Goal: Task Accomplishment & Management: Complete application form

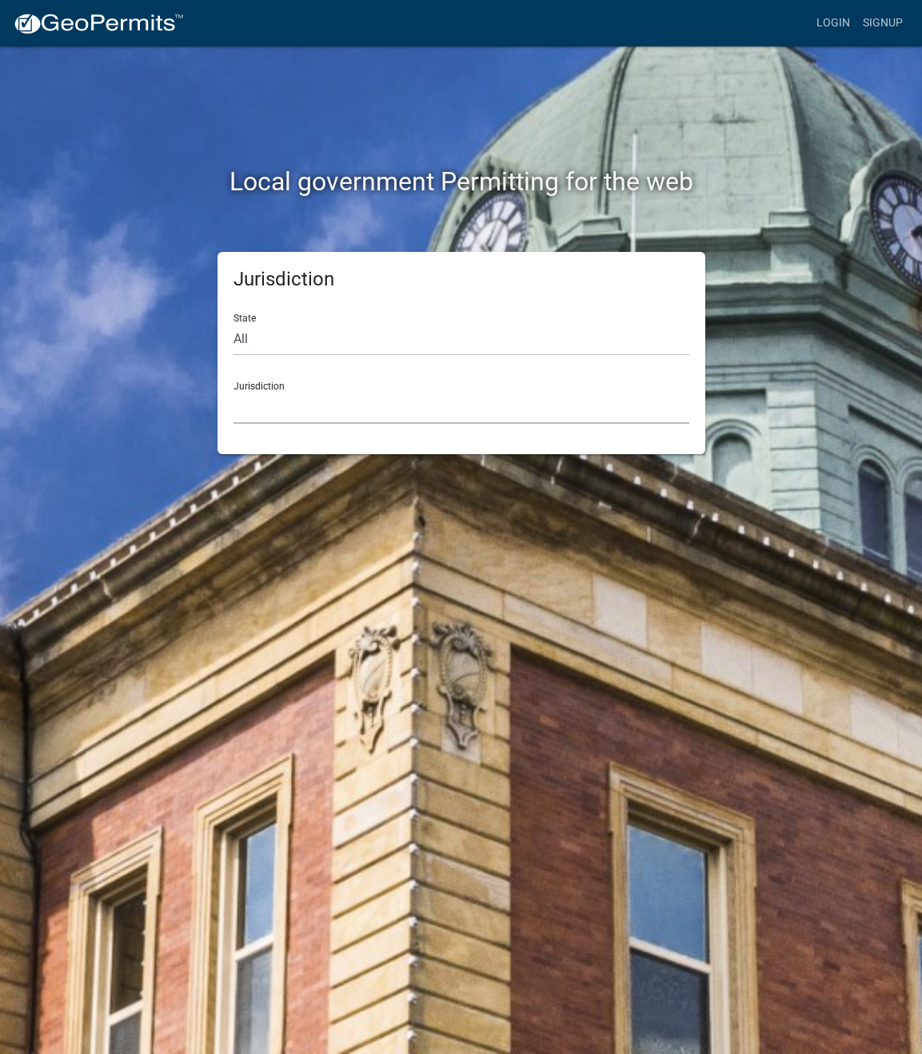
click at [358, 396] on select "[GEOGRAPHIC_DATA], [US_STATE] [GEOGRAPHIC_DATA], [US_STATE][PERSON_NAME][GEOGRA…" at bounding box center [462, 407] width 456 height 33
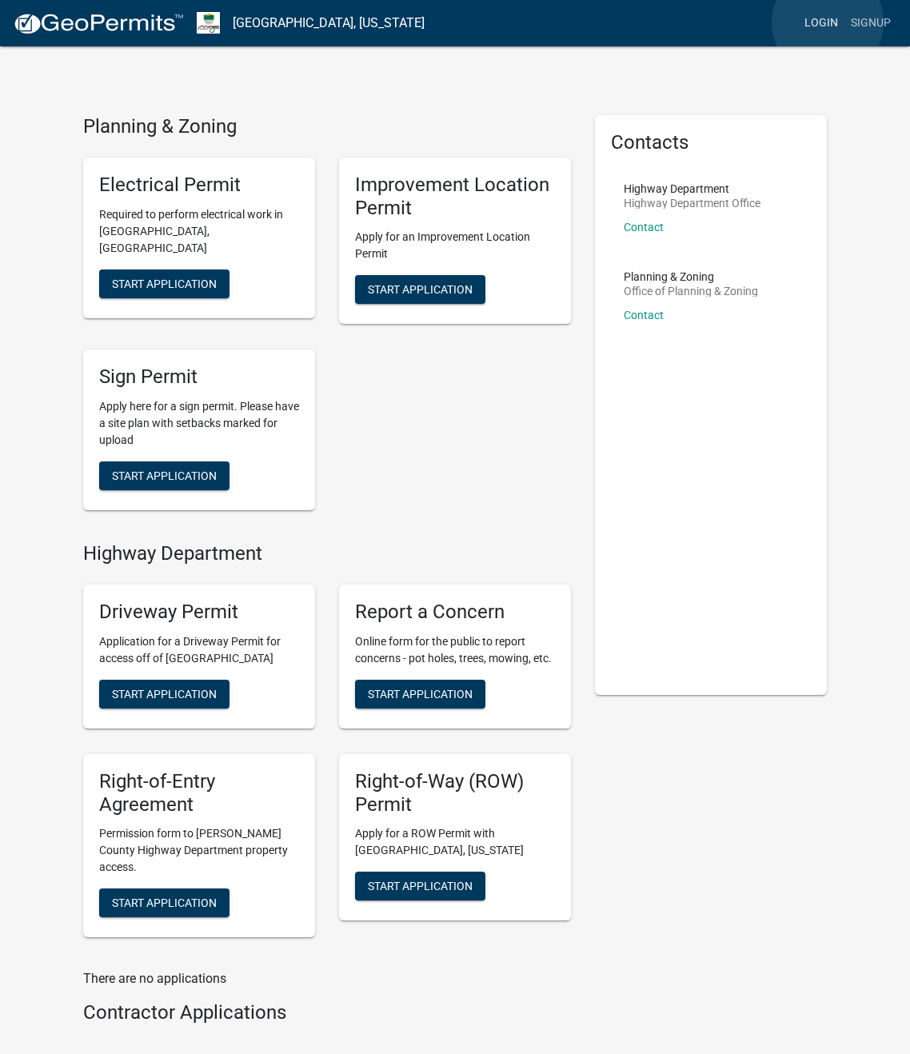
click at [828, 22] on link "Login" at bounding box center [821, 23] width 46 height 30
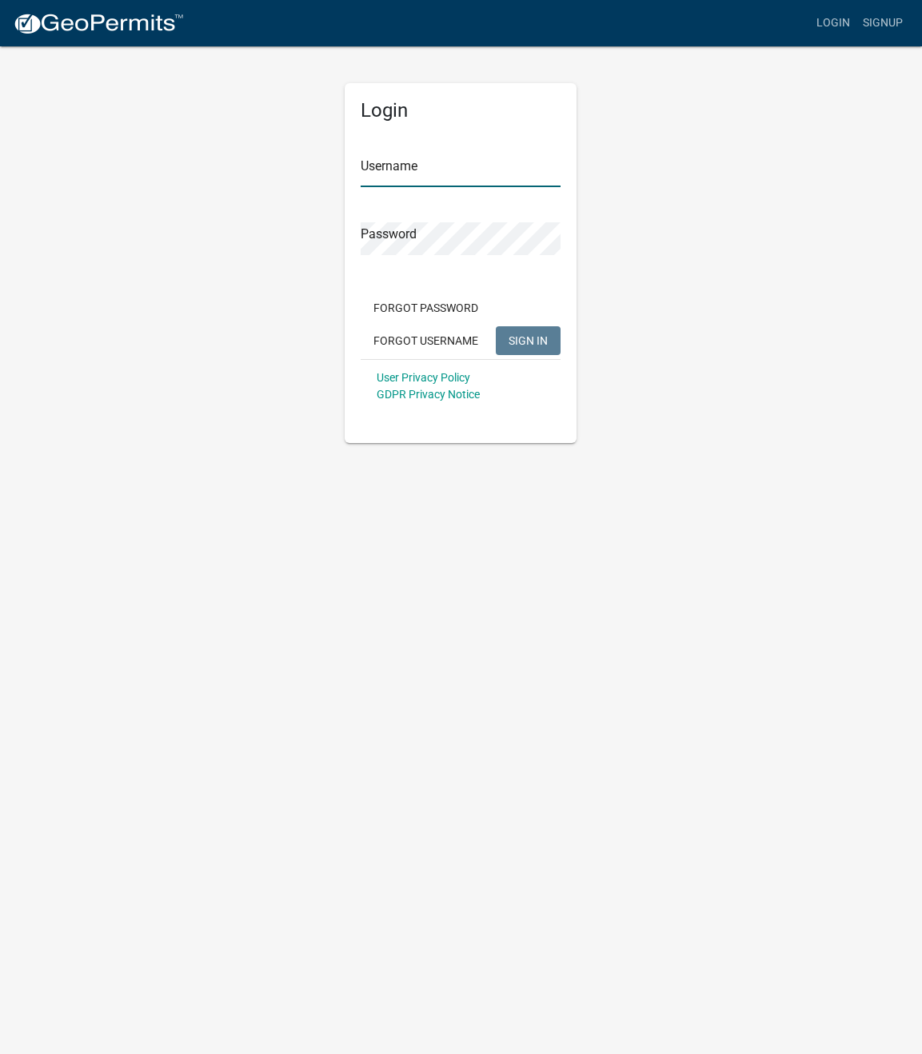
type input "riveragroup"
click at [494, 148] on div "Username [PERSON_NAME]" at bounding box center [461, 159] width 200 height 55
click at [510, 328] on button "SIGN IN" at bounding box center [528, 340] width 65 height 29
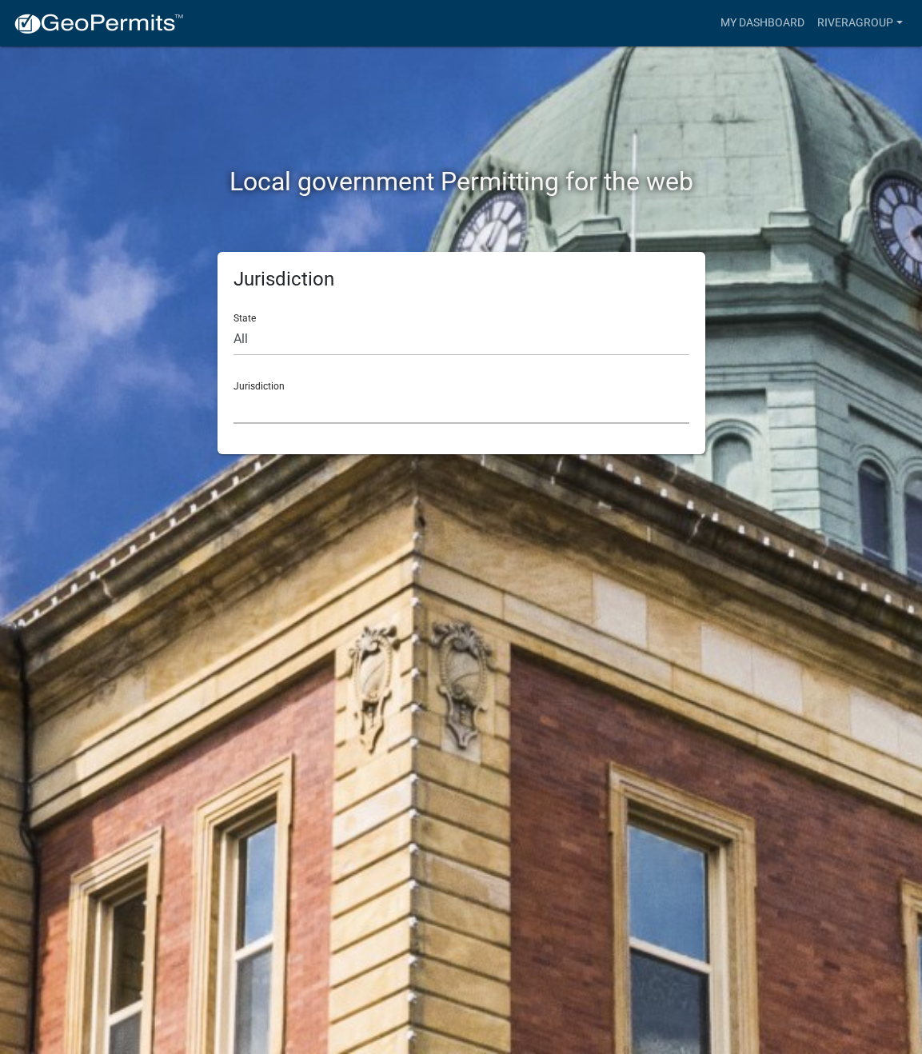
click at [267, 410] on select "[GEOGRAPHIC_DATA], [US_STATE] [GEOGRAPHIC_DATA], [US_STATE][PERSON_NAME][GEOGRA…" at bounding box center [462, 407] width 456 height 33
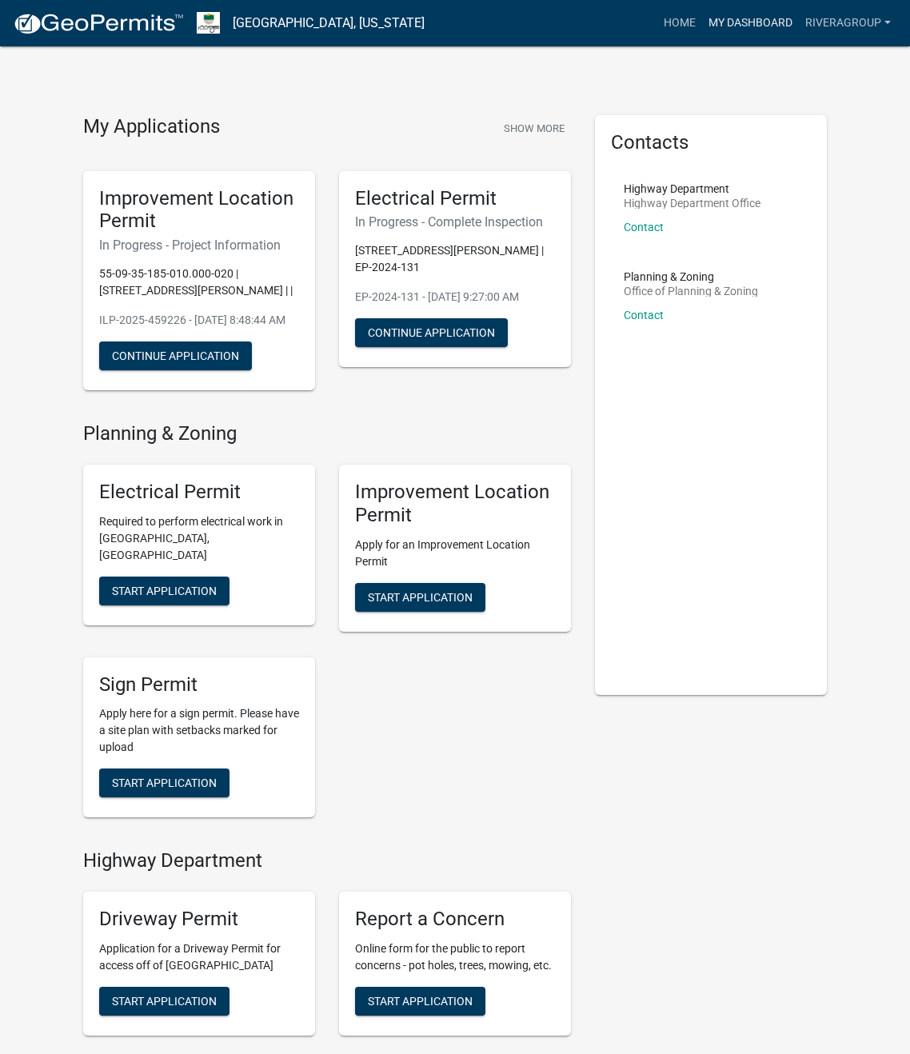
click at [758, 24] on link "My Dashboard" at bounding box center [750, 23] width 97 height 30
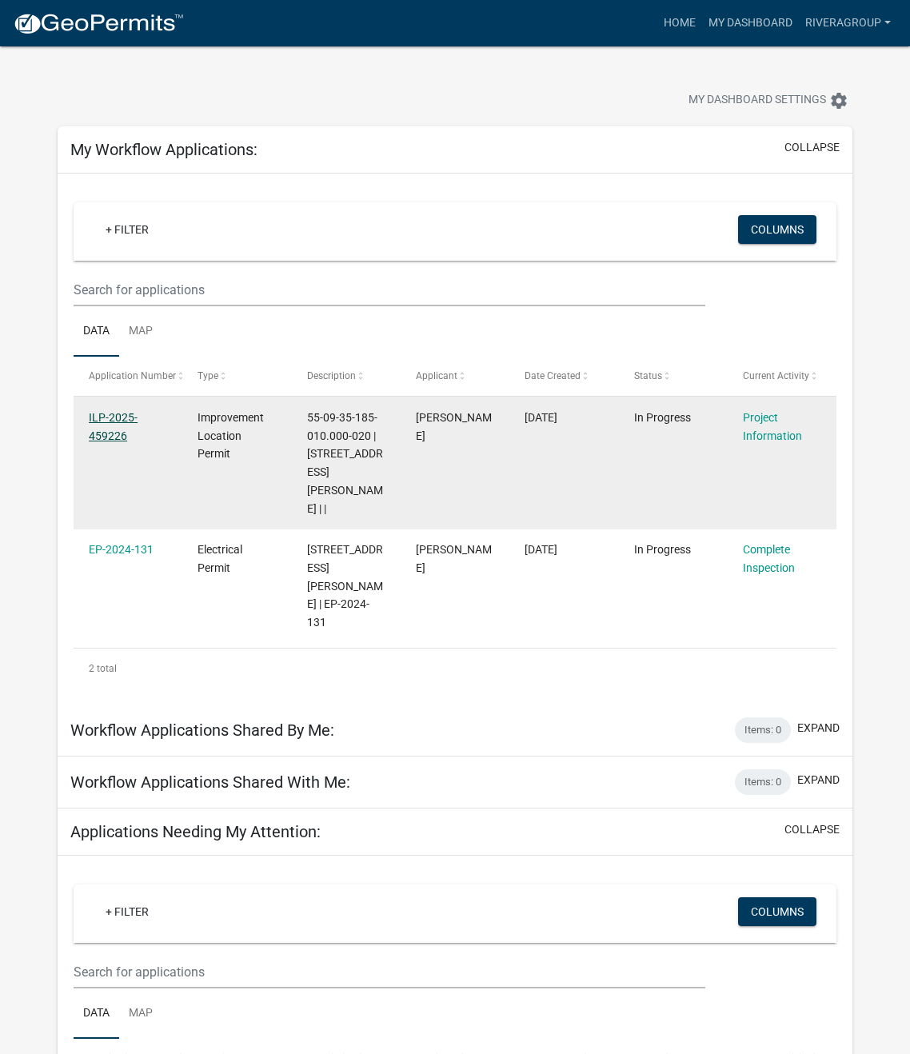
click at [119, 423] on link "ILP-2025-459226" at bounding box center [113, 426] width 49 height 31
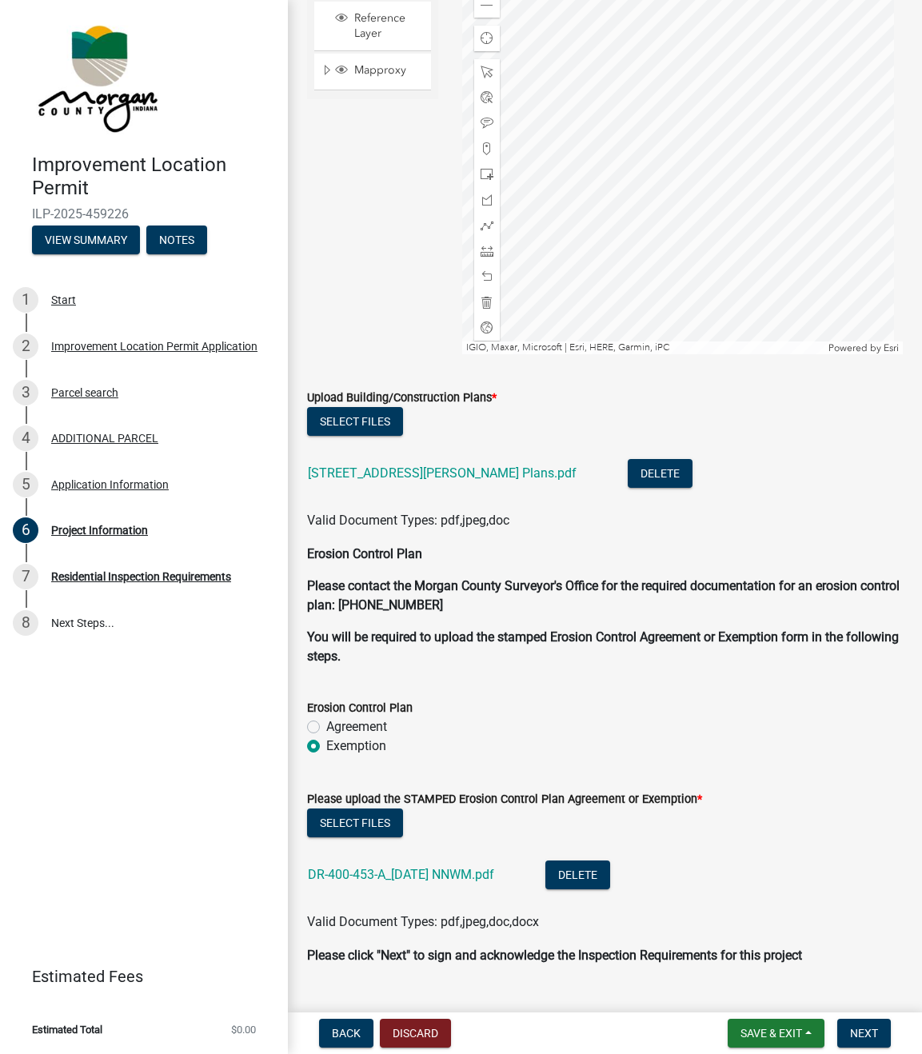
scroll to position [3315, 0]
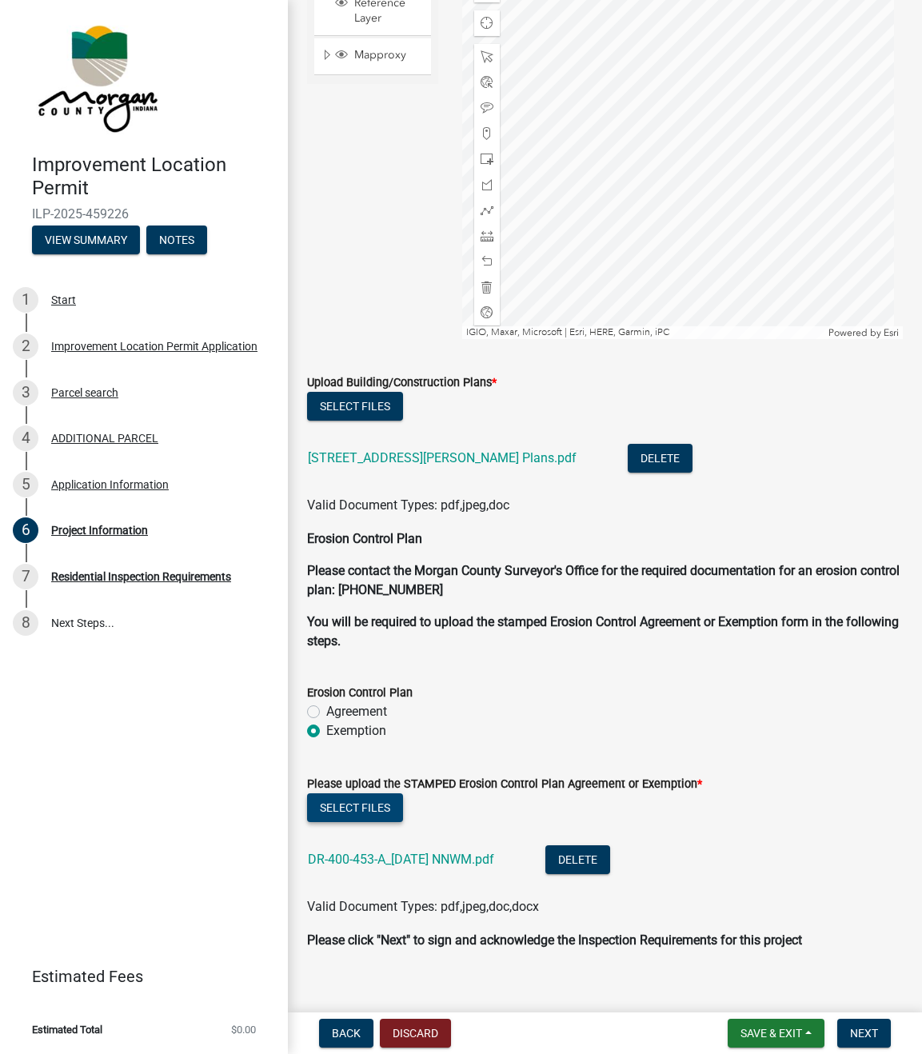
click at [341, 794] on button "Select files" at bounding box center [355, 808] width 96 height 29
click at [444, 852] on link "DR-400-453-A_[DATE] NNWM.pdf" at bounding box center [401, 859] width 186 height 15
click at [502, 755] on form "Please upload the STAMPED Erosion Control Plan Agreement or Exemption * Select …" at bounding box center [605, 836] width 596 height 162
click at [320, 702] on div "Agreement" at bounding box center [605, 711] width 596 height 19
click at [326, 702] on label "Agreement" at bounding box center [356, 711] width 61 height 19
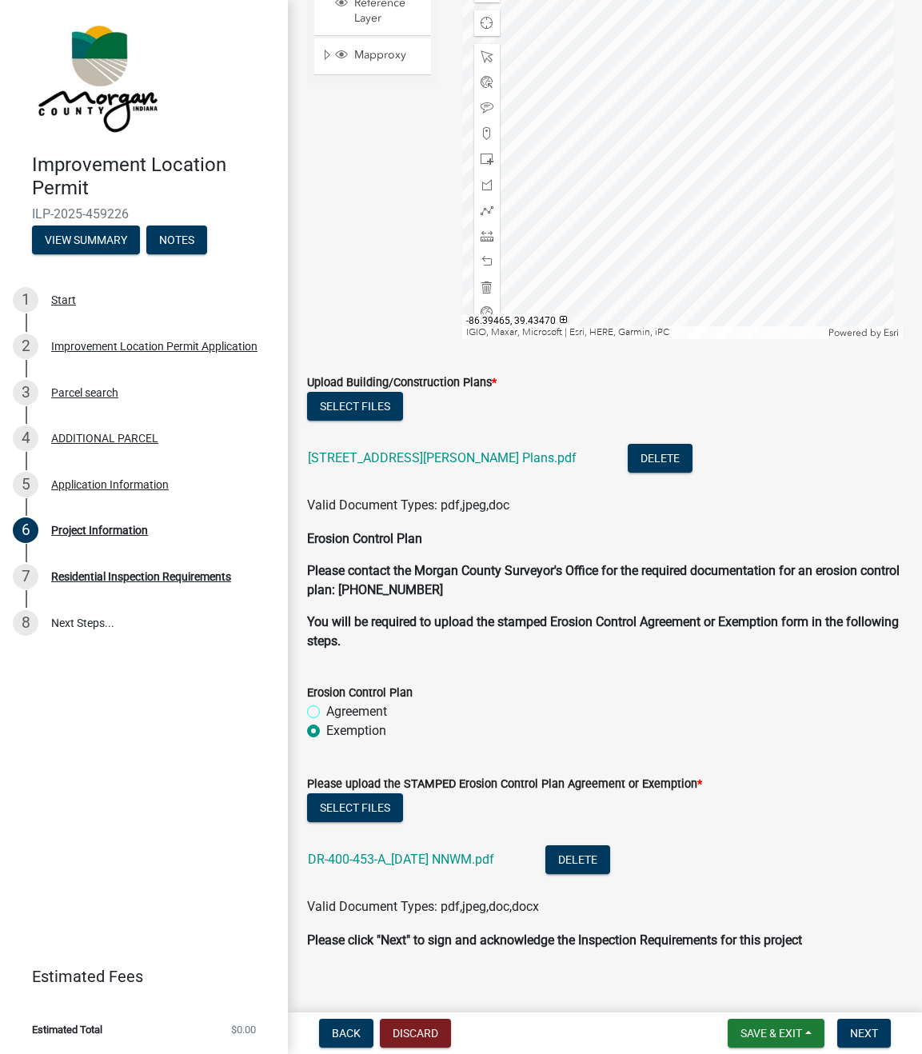
click at [326, 702] on input "Agreement" at bounding box center [331, 707] width 10 height 10
radio input "true"
click at [438, 755] on form "Please upload the STAMPED Erosion Control Plan Agreement or Exemption * Select …" at bounding box center [605, 836] width 596 height 162
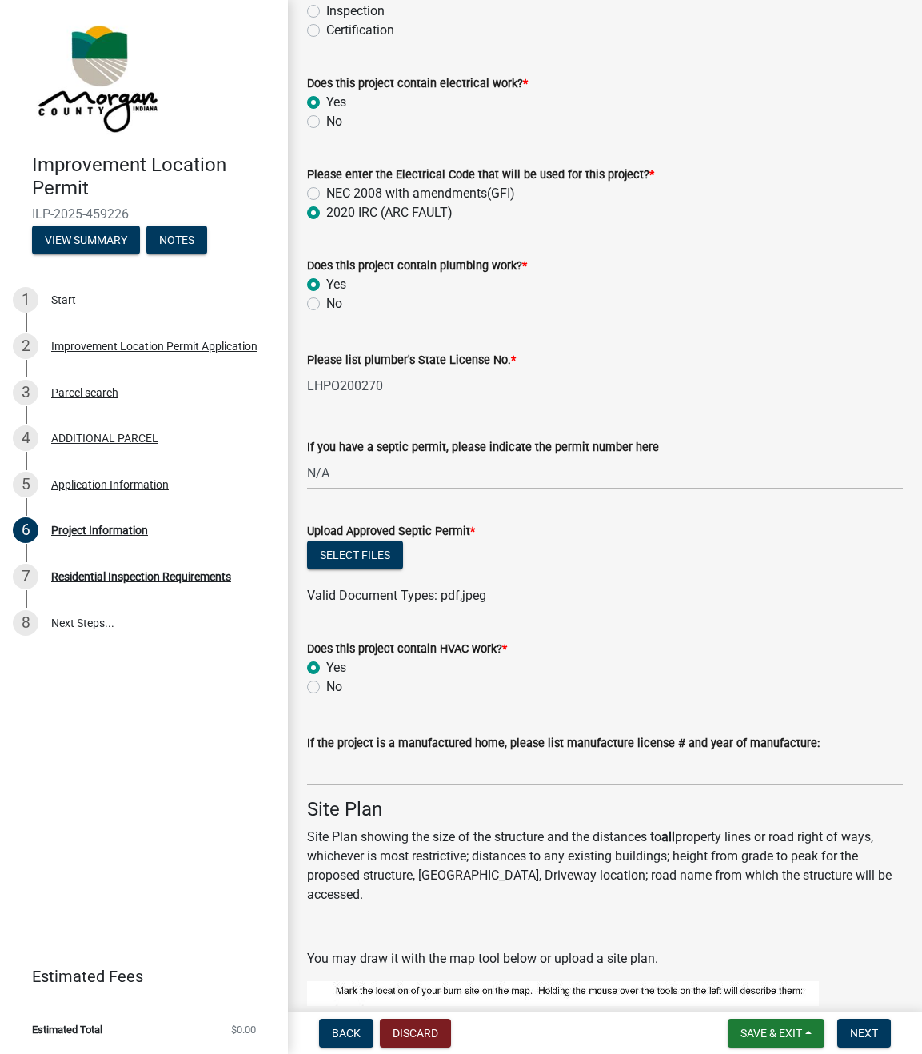
scroll to position [2060, 0]
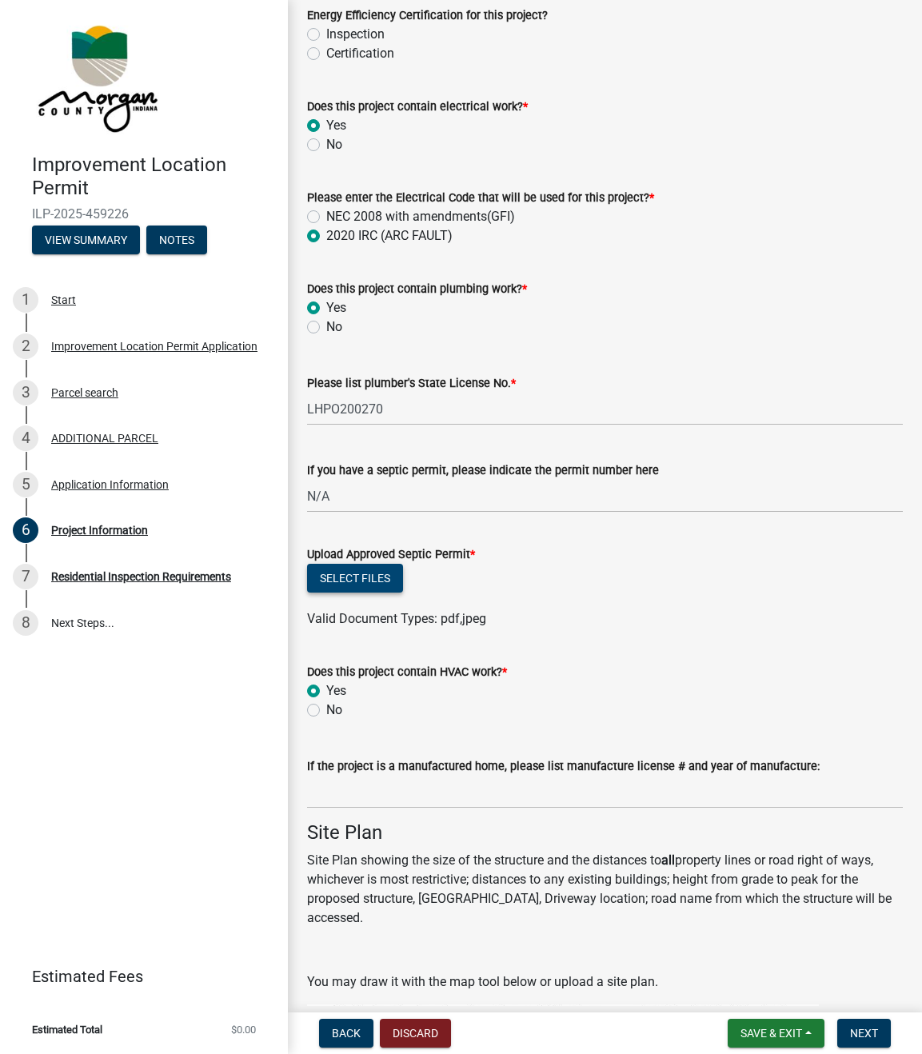
click at [358, 582] on button "Select files" at bounding box center [355, 578] width 96 height 29
click at [430, 622] on span "Valid Document Types: pdf,jpeg" at bounding box center [396, 618] width 179 height 15
click at [382, 588] on button "Select files" at bounding box center [355, 578] width 96 height 29
click at [309, 635] on wm-data-entity-input "Upload Approved Septic Permit * Select files Valid Document Types: pdf,jpeg" at bounding box center [605, 585] width 596 height 118
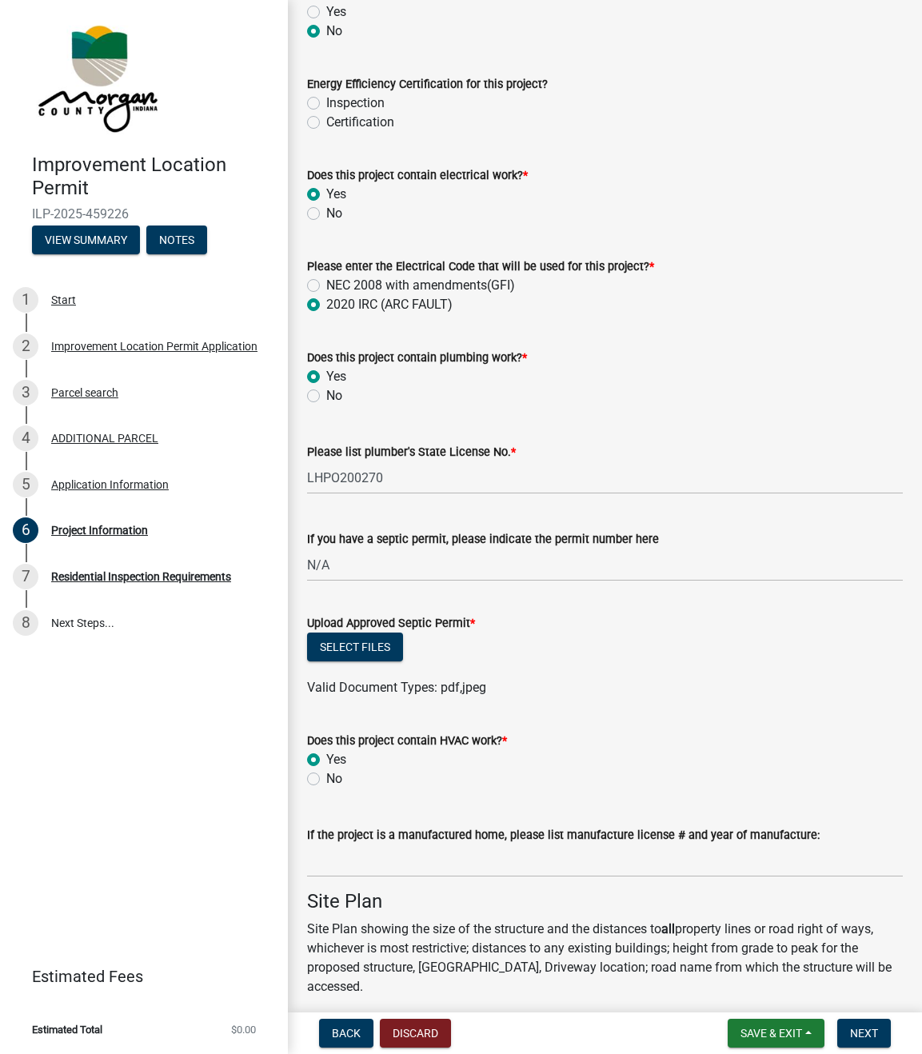
scroll to position [1987, 0]
